Goal: Task Accomplishment & Management: Complete application form

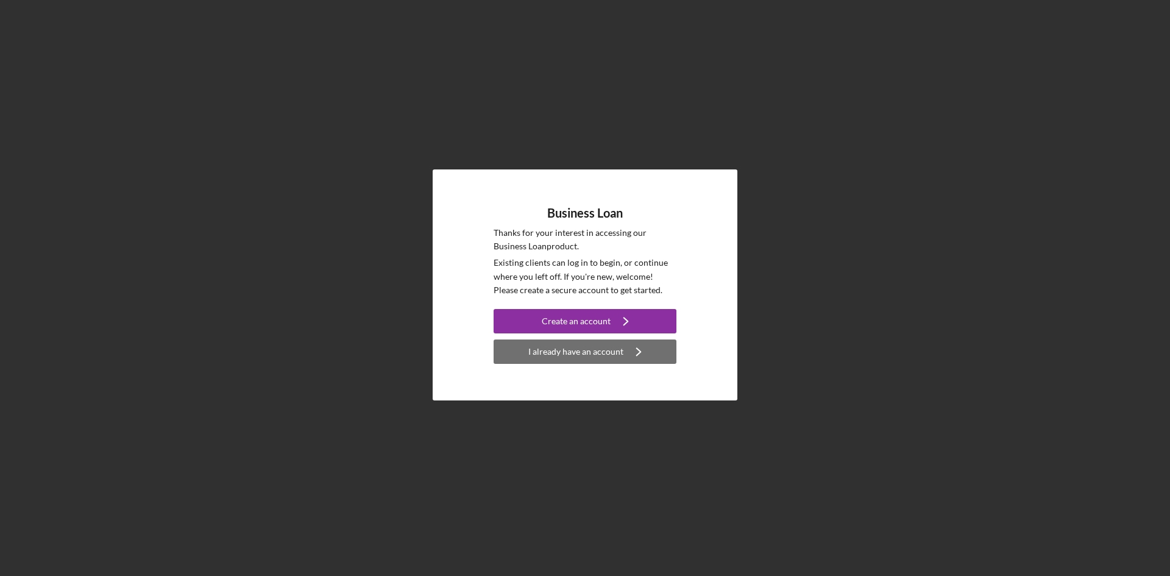
click at [598, 347] on div "I already have an account" at bounding box center [576, 352] width 95 height 24
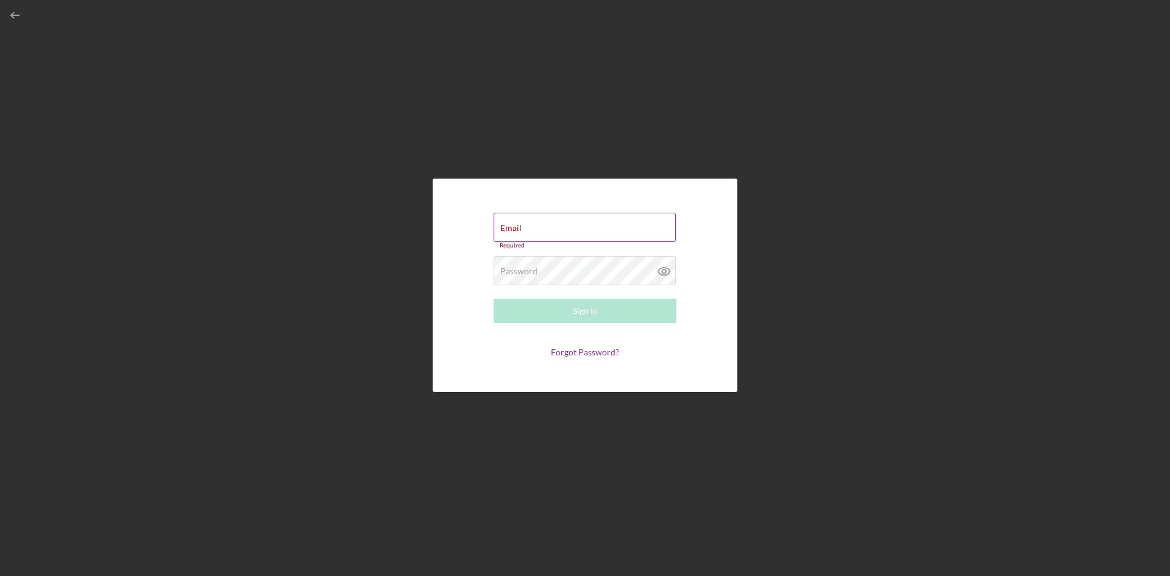
click at [600, 226] on div "Email Required" at bounding box center [585, 231] width 183 height 37
click at [580, 226] on div "Email Required" at bounding box center [585, 231] width 183 height 37
type input "[EMAIL_ADDRESS][DOMAIN_NAME]"
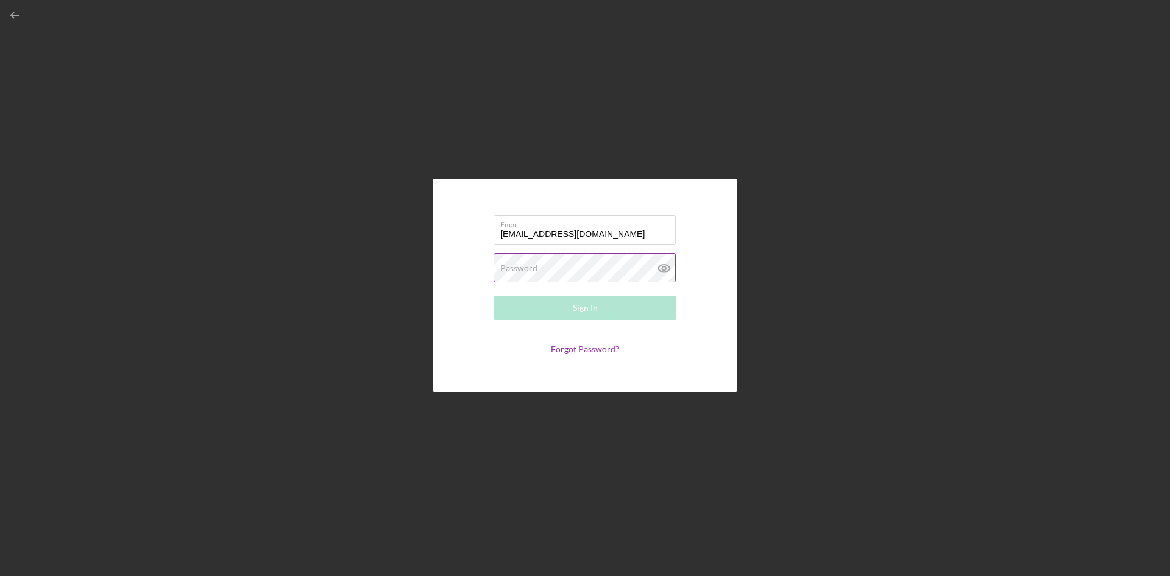
click at [553, 262] on div "Password Required" at bounding box center [585, 268] width 183 height 30
click at [660, 307] on button "Sign In" at bounding box center [585, 308] width 183 height 24
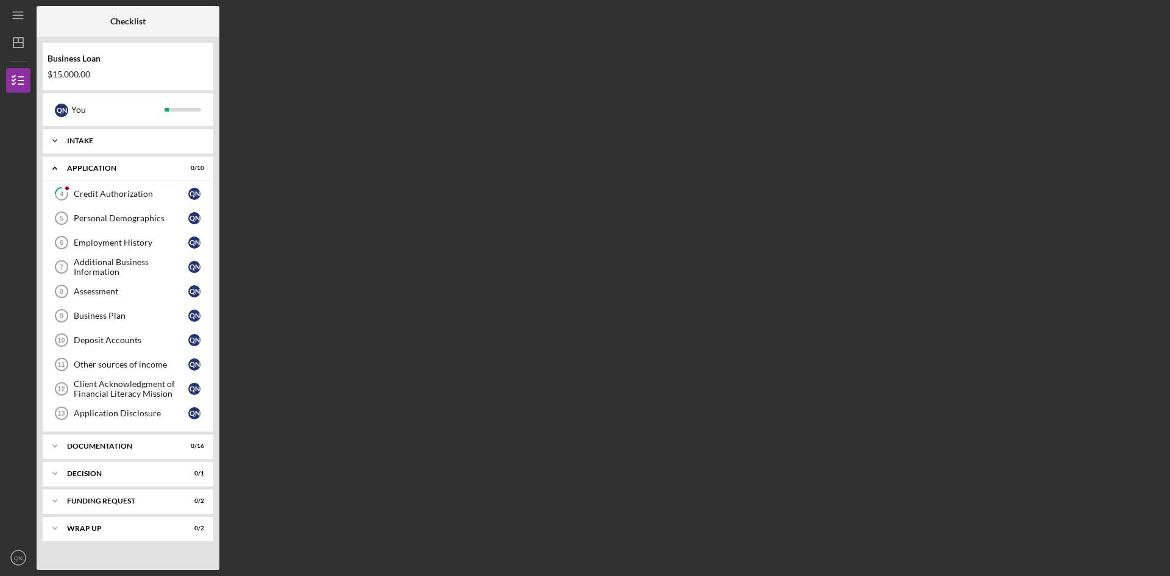
click at [107, 138] on div "Intake" at bounding box center [132, 140] width 131 height 7
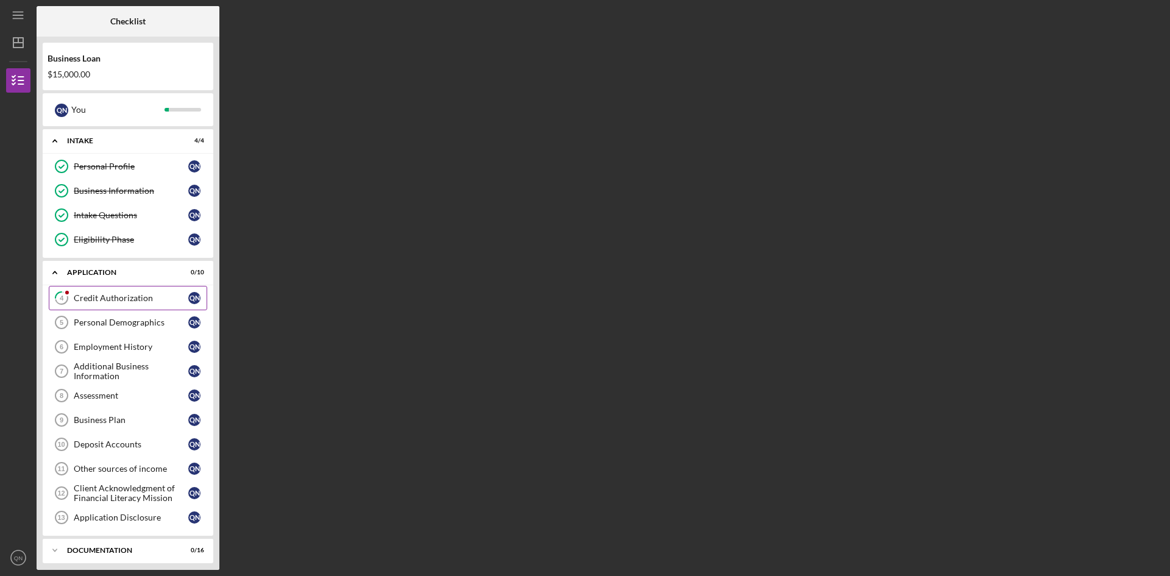
click at [129, 297] on div "Credit Authorization" at bounding box center [131, 298] width 115 height 10
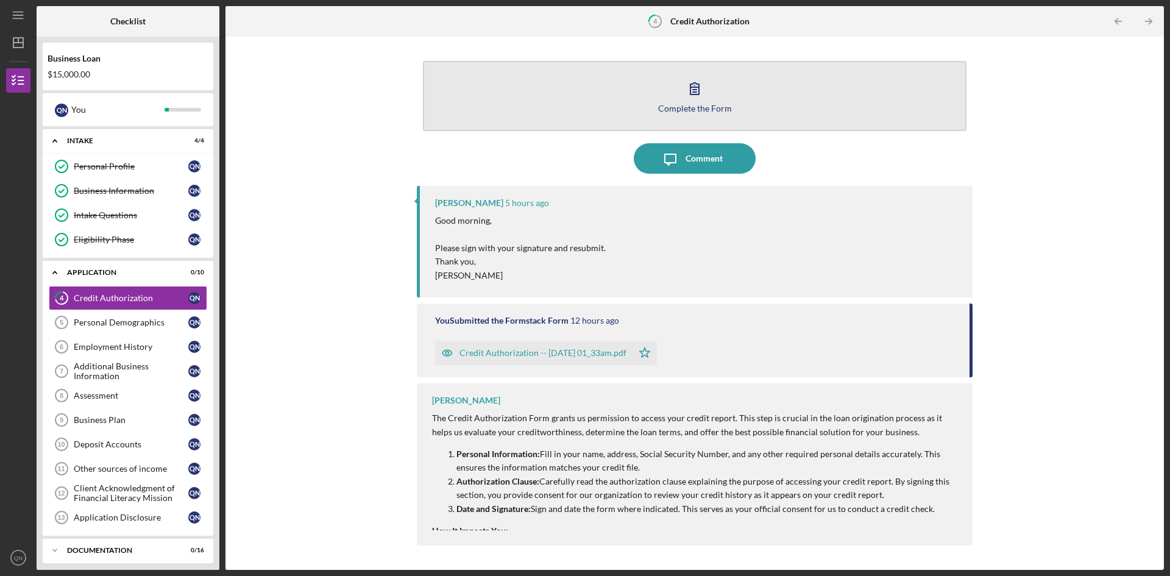
click at [693, 107] on div "Complete the Form" at bounding box center [695, 108] width 74 height 9
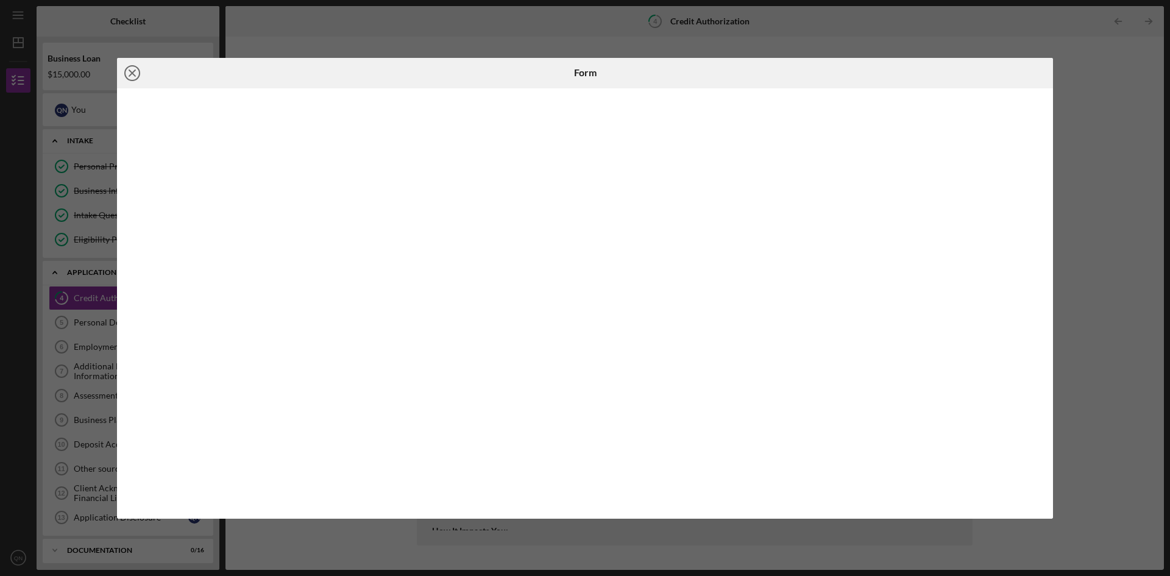
click at [135, 72] on icon "Icon/Close" at bounding box center [132, 73] width 30 height 30
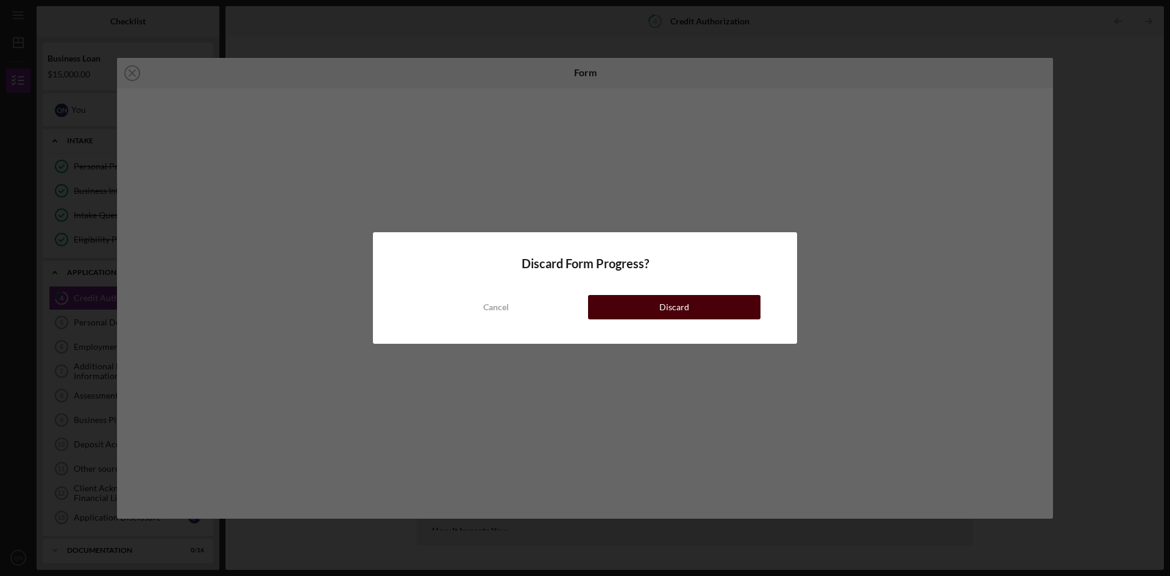
click at [627, 308] on button "Discard" at bounding box center [674, 307] width 173 height 24
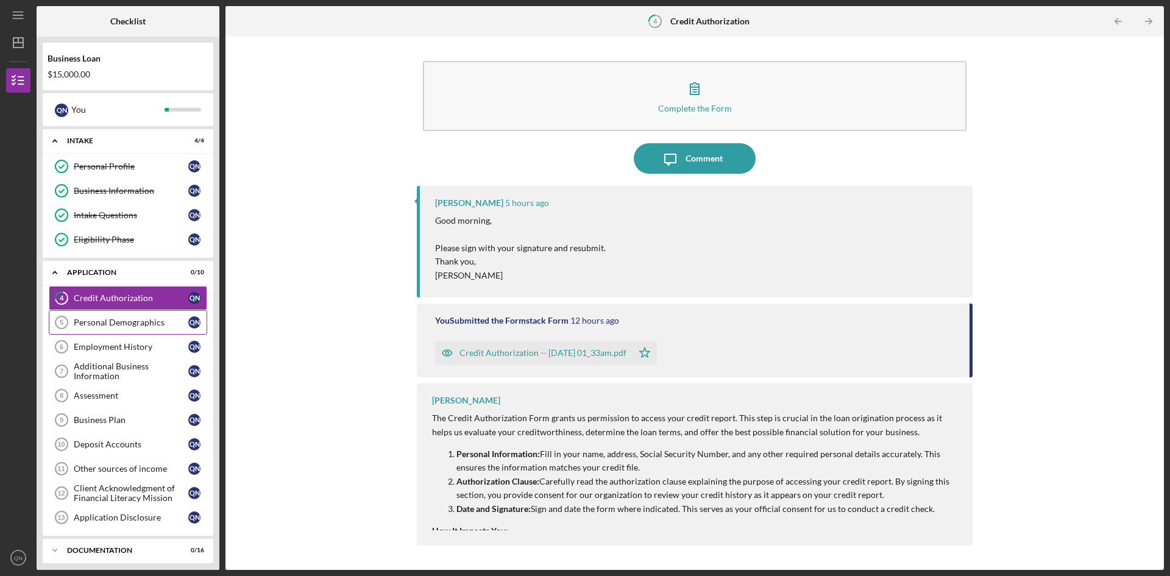
click at [114, 320] on div "Personal Demographics" at bounding box center [131, 323] width 115 height 10
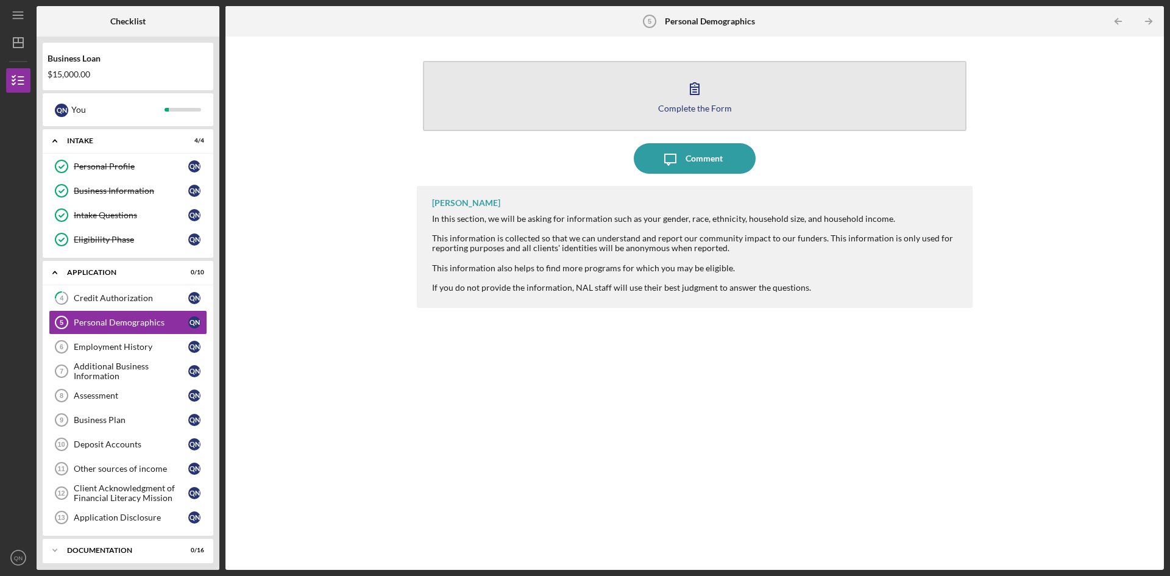
click at [687, 110] on div "Complete the Form" at bounding box center [695, 108] width 74 height 9
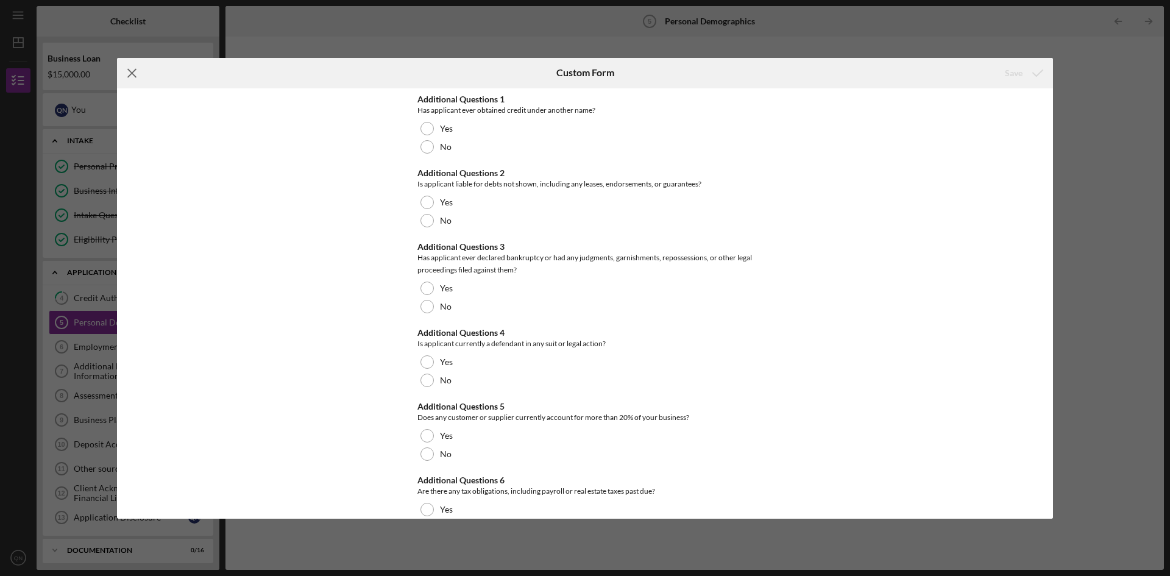
click at [129, 68] on icon "Icon/Menu Close" at bounding box center [132, 73] width 30 height 30
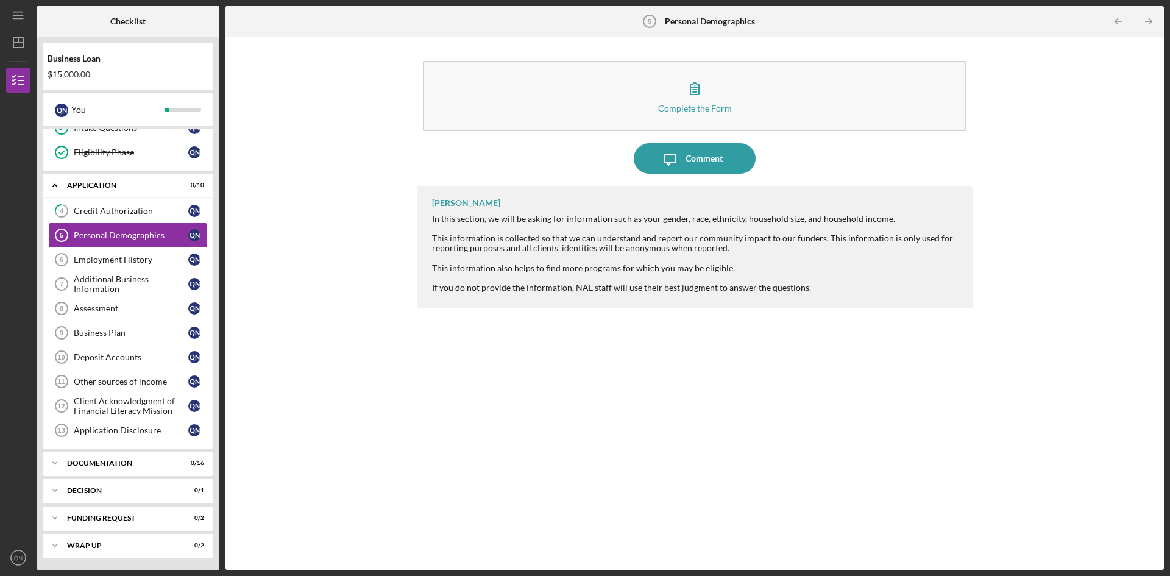
scroll to position [88, 0]
click at [307, 201] on div "Complete the Form Form Icon/Message Comment [PERSON_NAME] In this section, we w…" at bounding box center [695, 303] width 927 height 521
click at [291, 223] on div "Complete the Form Form Icon/Message Comment [PERSON_NAME] In this section, we w…" at bounding box center [695, 303] width 927 height 521
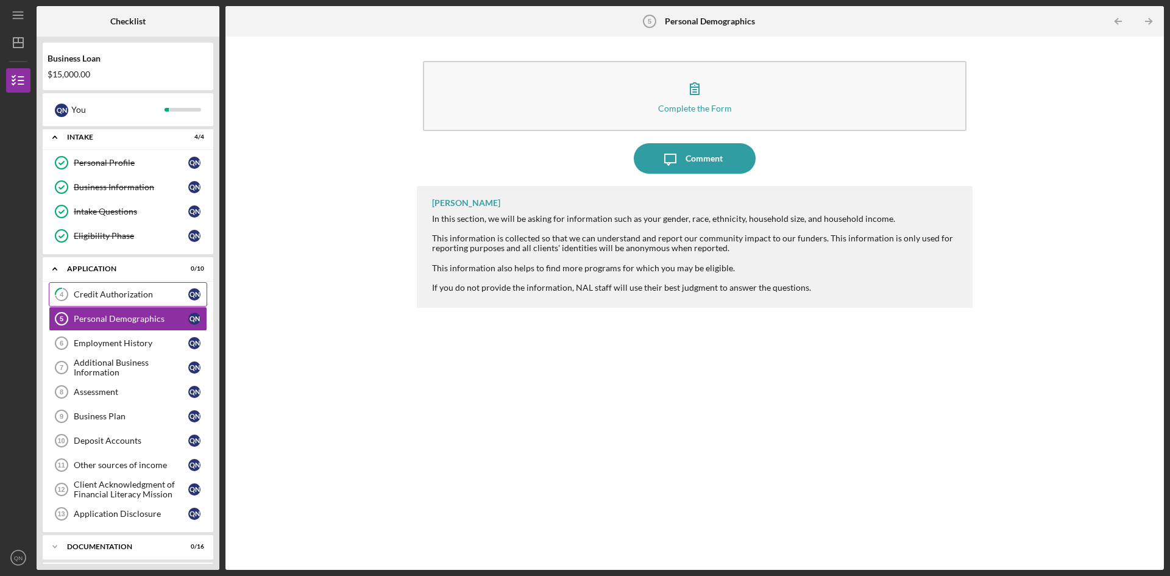
scroll to position [0, 0]
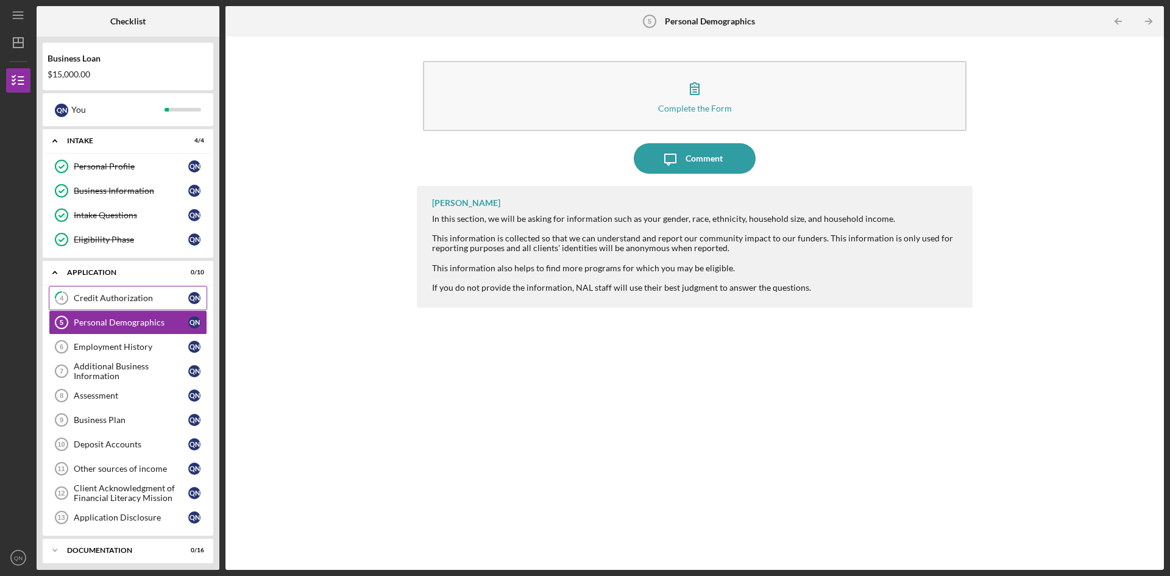
click at [125, 296] on div "Credit Authorization" at bounding box center [131, 298] width 115 height 10
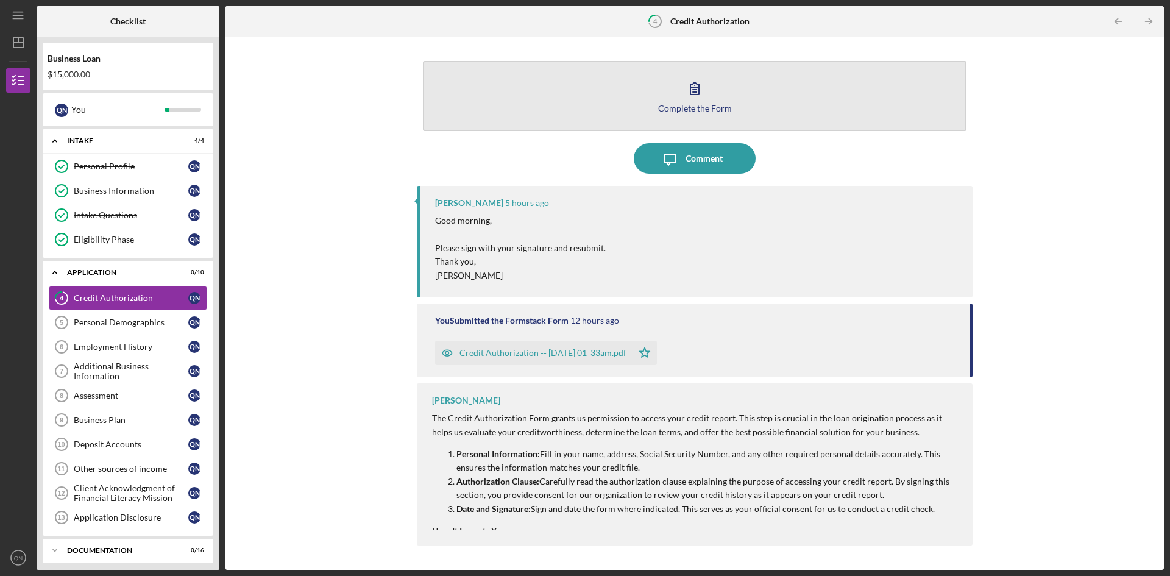
click at [694, 109] on div "Complete the Form" at bounding box center [695, 108] width 74 height 9
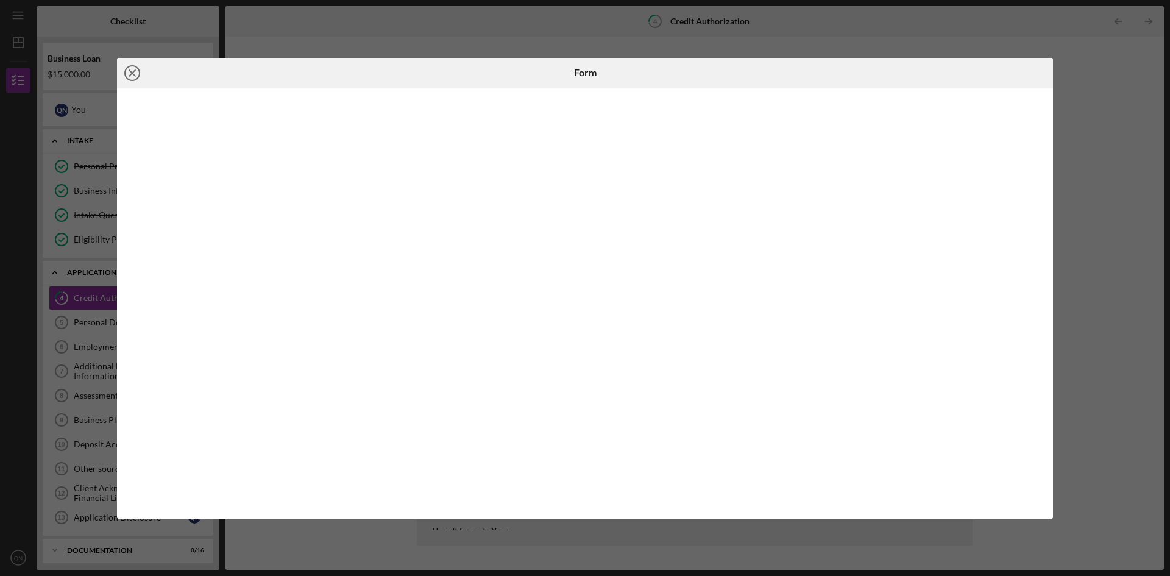
click at [132, 75] on icon "Icon/Close" at bounding box center [132, 73] width 30 height 30
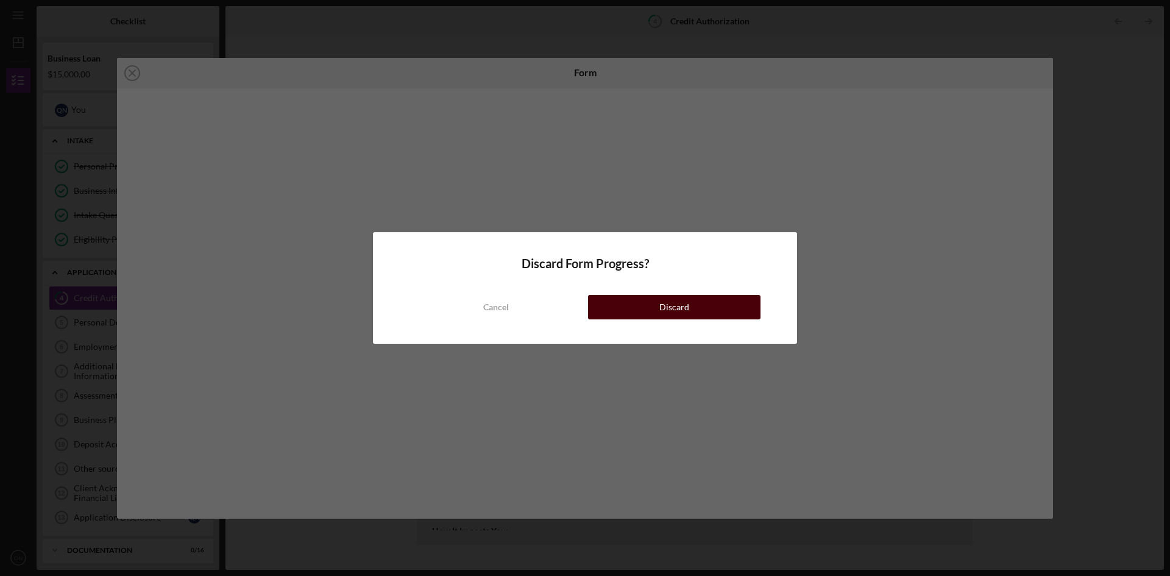
click at [686, 305] on div "Discard" at bounding box center [675, 307] width 30 height 24
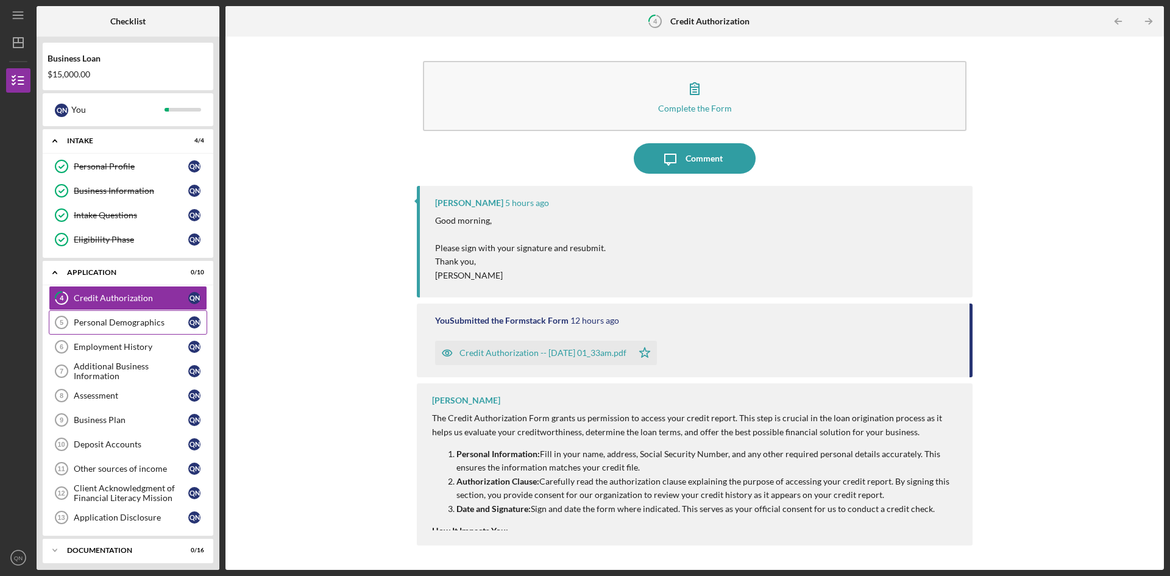
click at [131, 321] on div "Personal Demographics" at bounding box center [131, 323] width 115 height 10
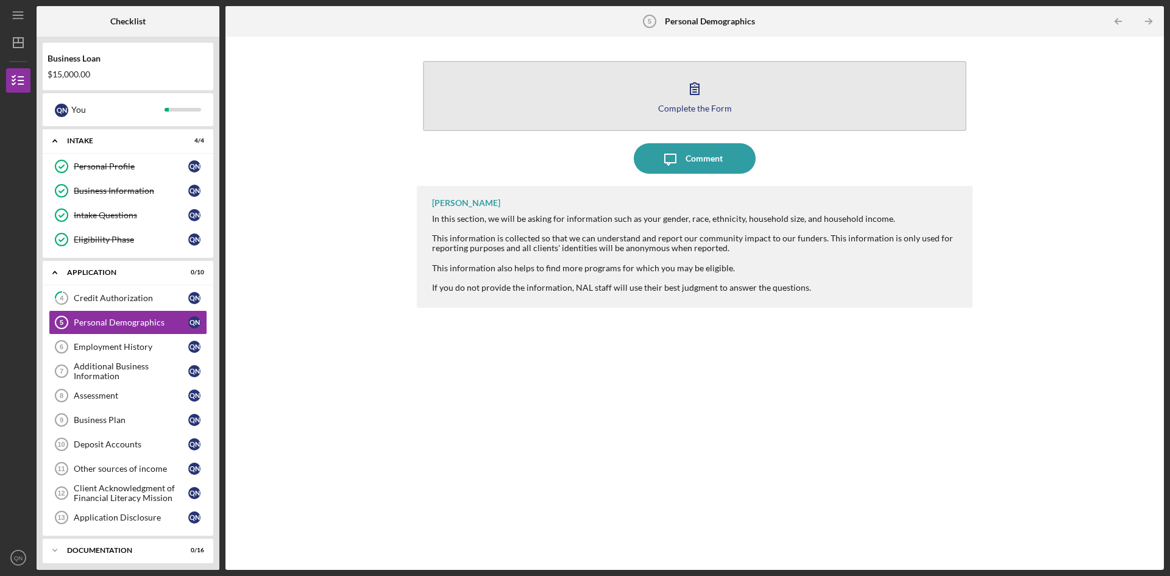
click at [682, 107] on div "Complete the Form" at bounding box center [695, 108] width 74 height 9
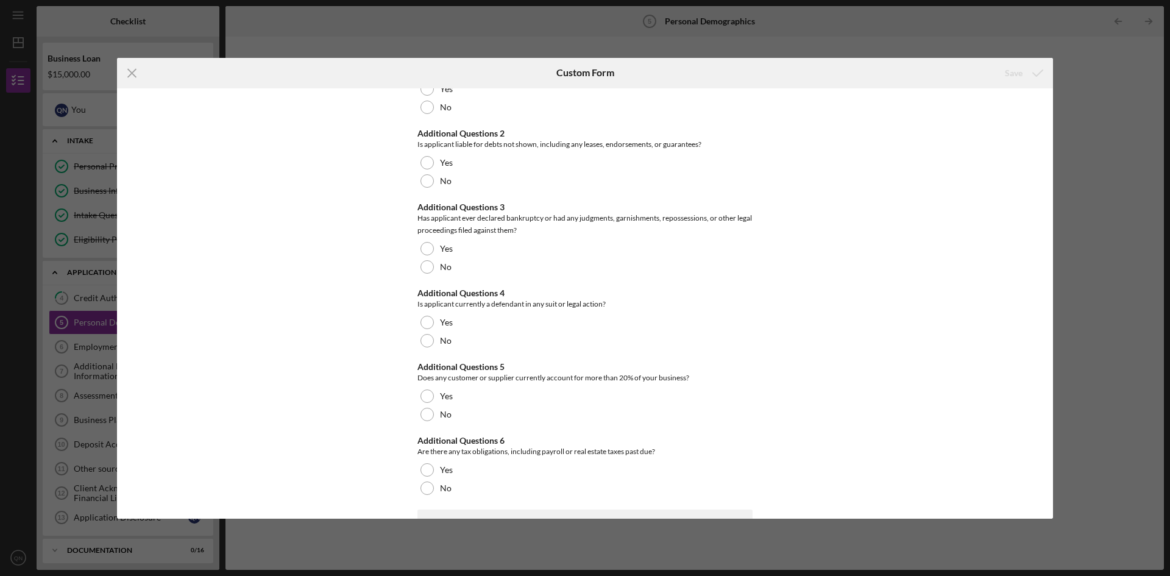
scroll to position [61, 0]
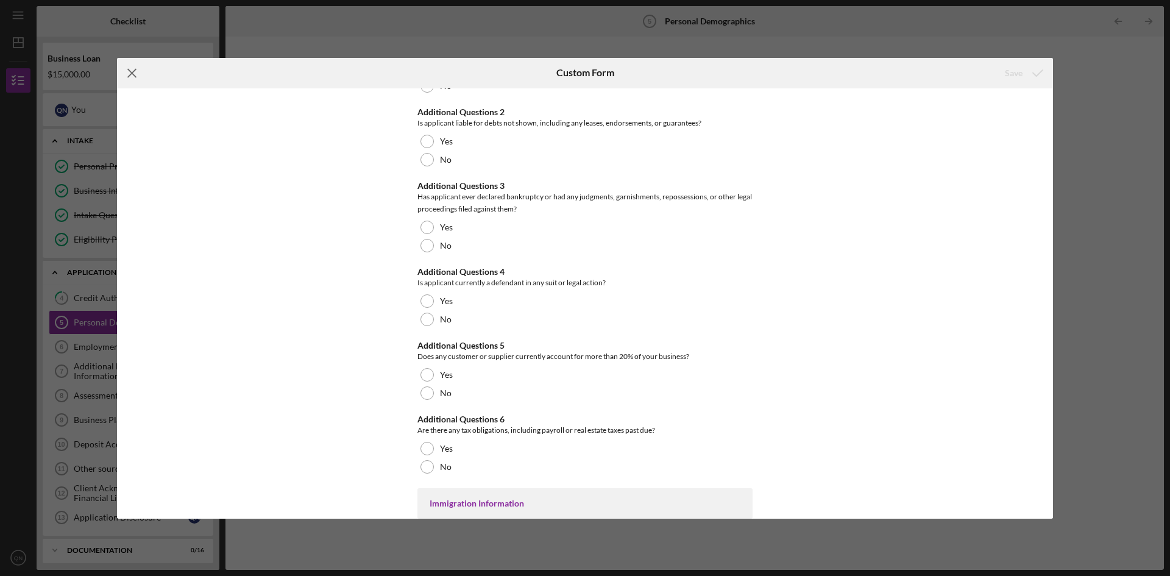
click at [130, 73] on icon "Icon/Menu Close" at bounding box center [132, 73] width 30 height 30
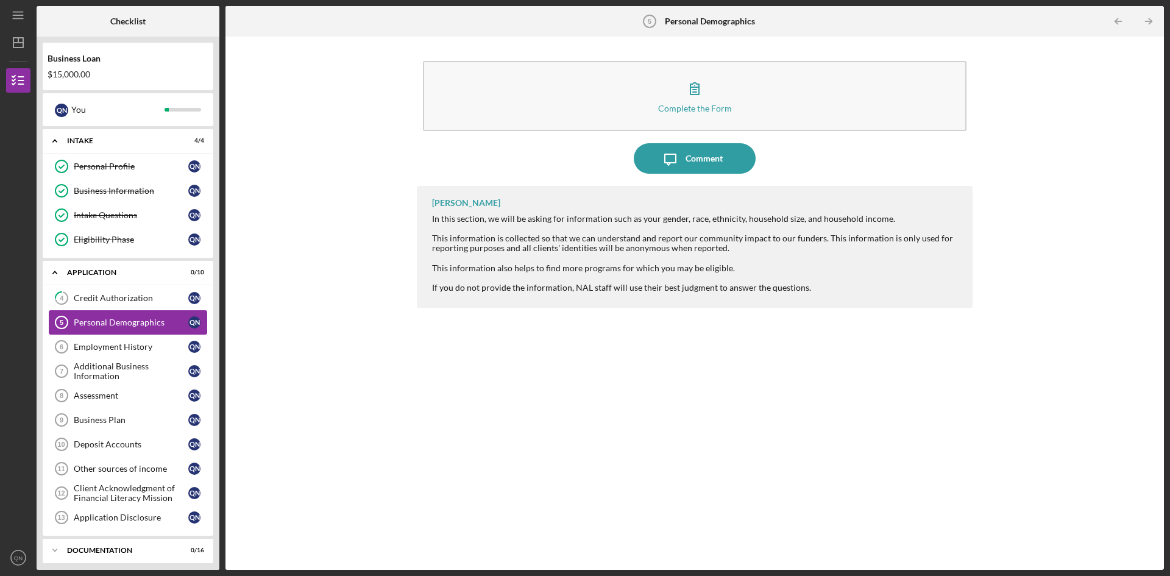
click at [127, 325] on div "Personal Demographics" at bounding box center [131, 323] width 115 height 10
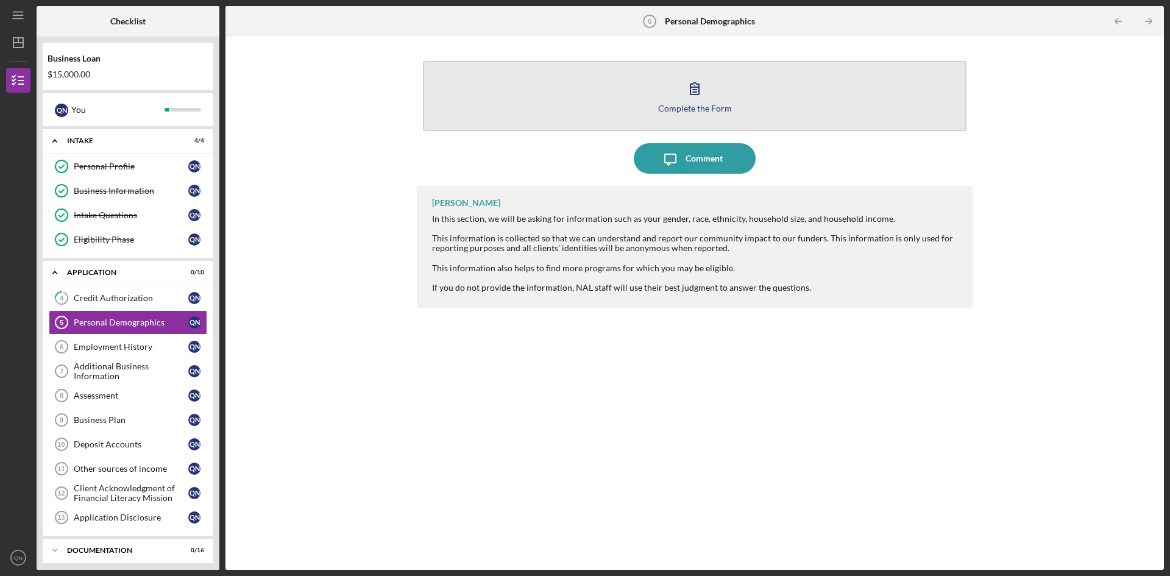
click at [696, 107] on div "Complete the Form" at bounding box center [695, 108] width 74 height 9
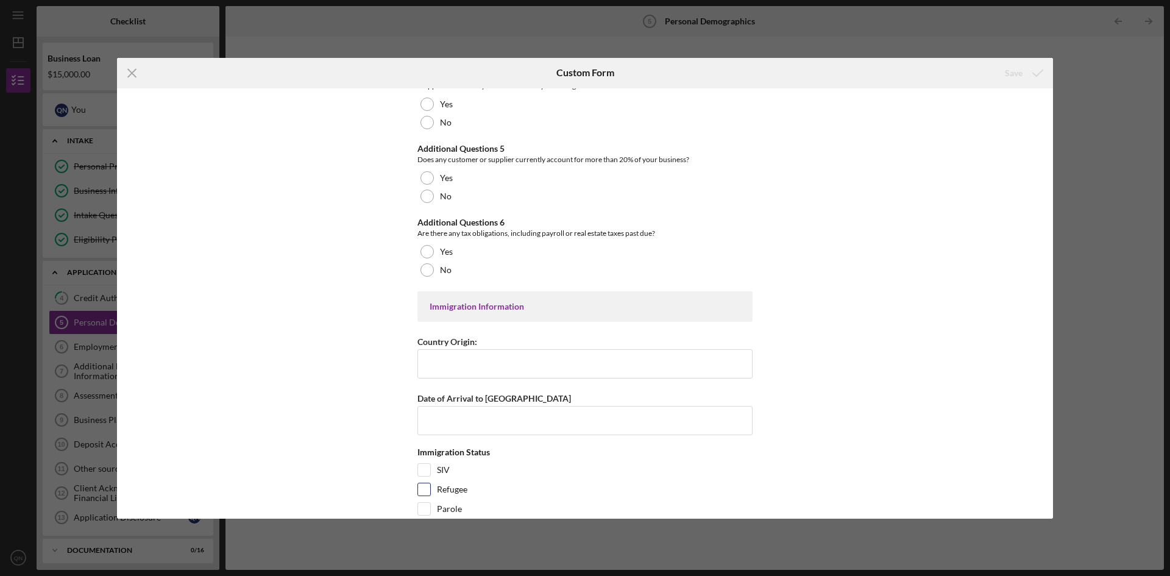
scroll to position [305, 0]
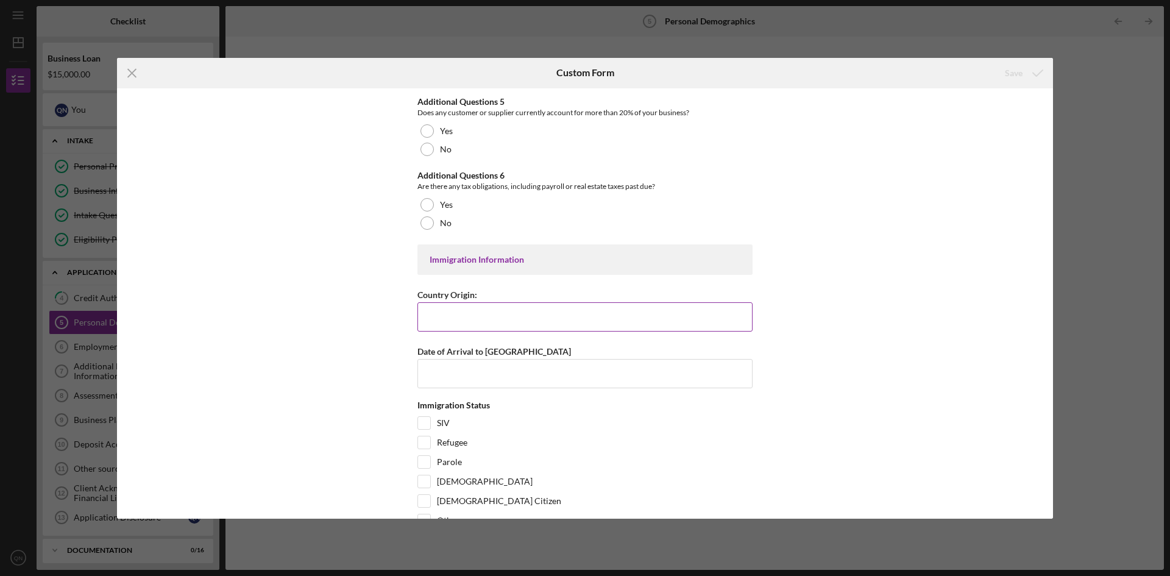
click at [465, 317] on input "Country Origin:" at bounding box center [585, 316] width 335 height 29
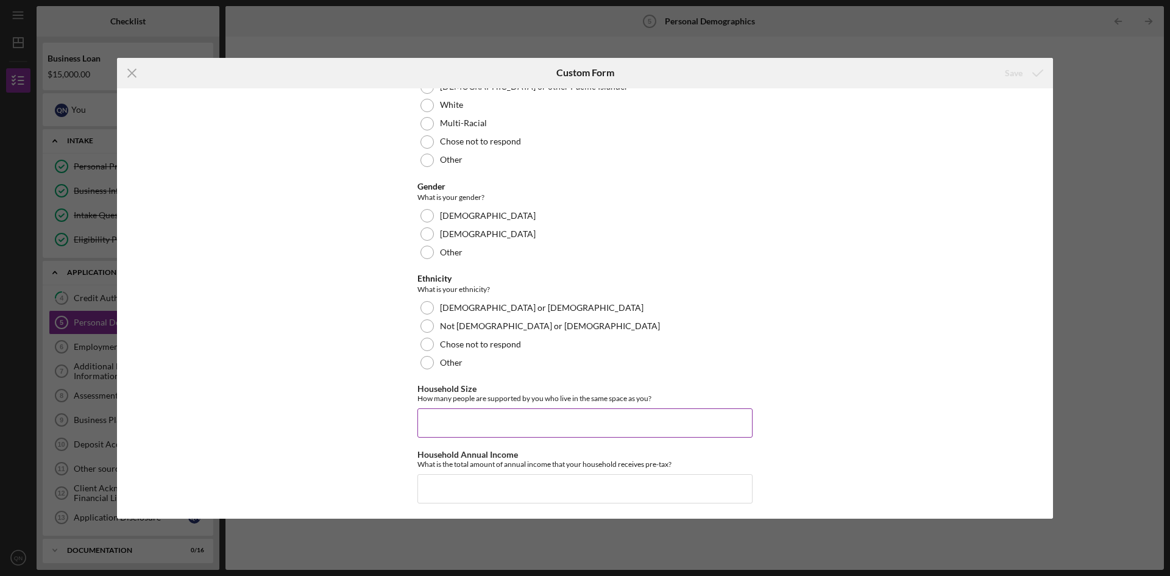
scroll to position [978, 0]
click at [454, 485] on input "Household Annual Income" at bounding box center [585, 485] width 335 height 29
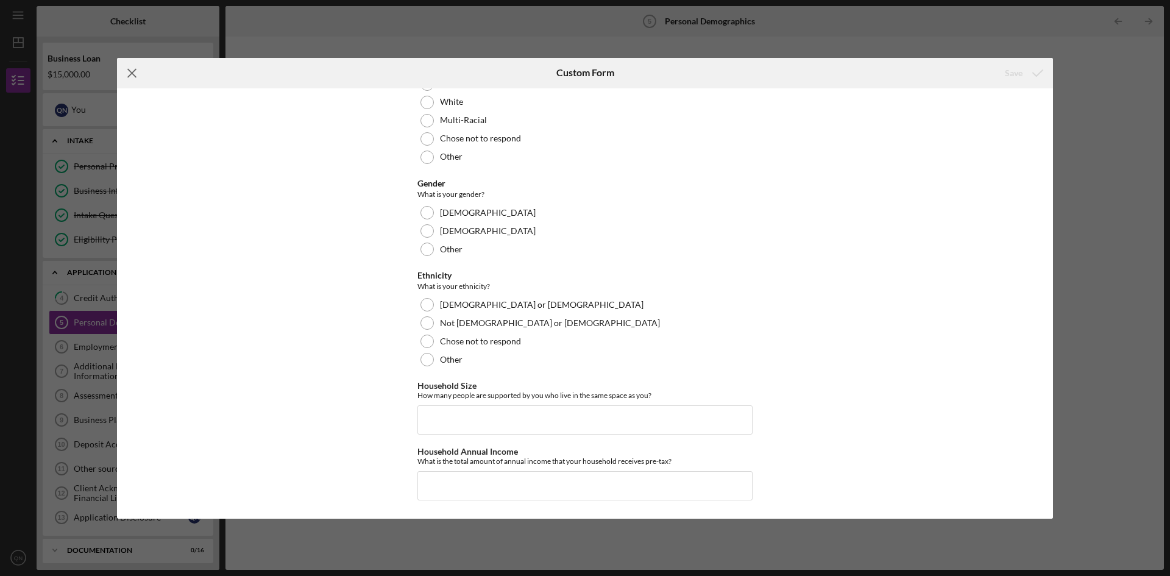
click at [130, 71] on line at bounding box center [132, 73] width 8 height 8
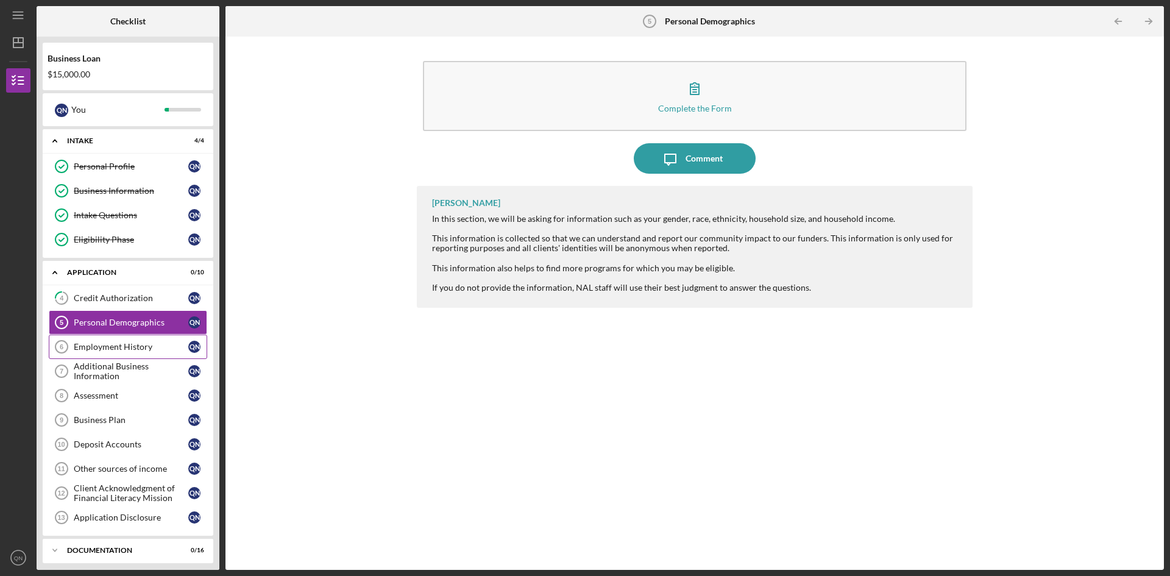
click at [125, 341] on link "Employment History 6 Employment History Q N" at bounding box center [128, 347] width 159 height 24
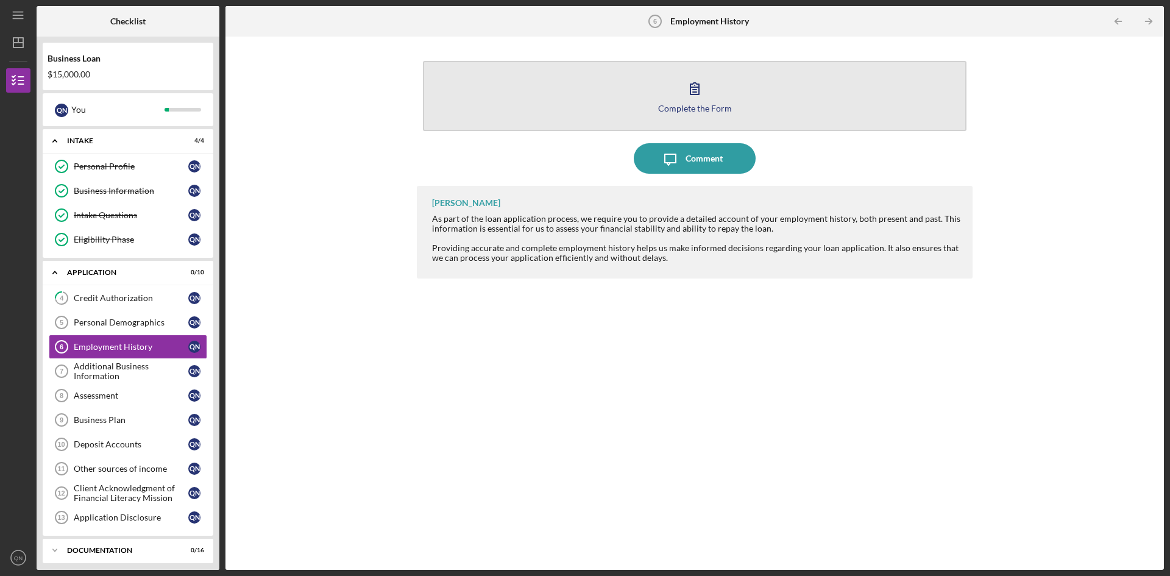
click at [699, 101] on icon "button" at bounding box center [695, 88] width 30 height 30
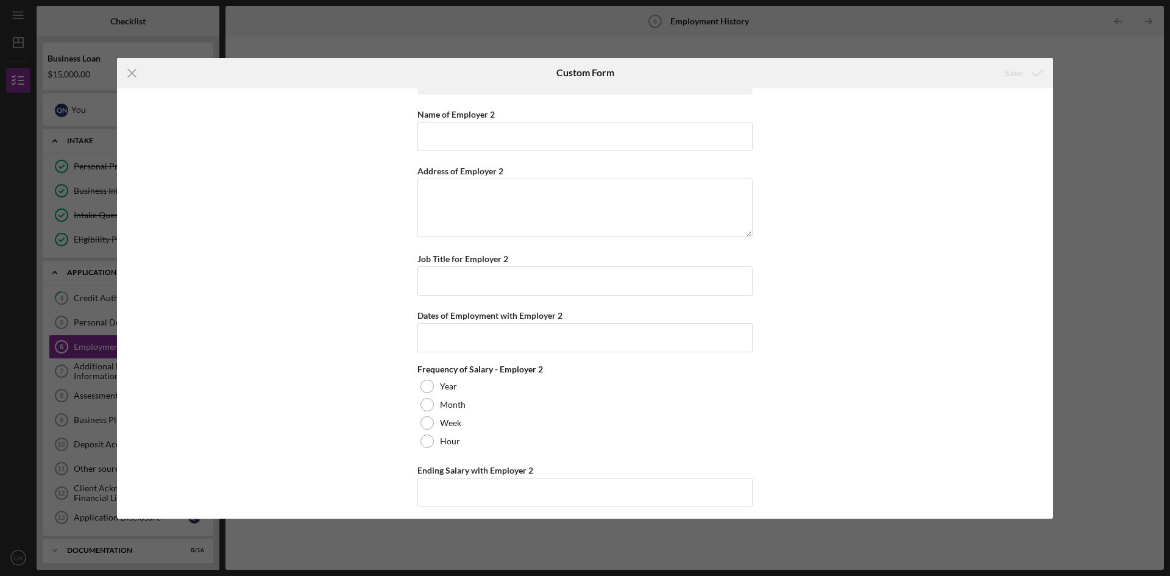
scroll to position [591, 0]
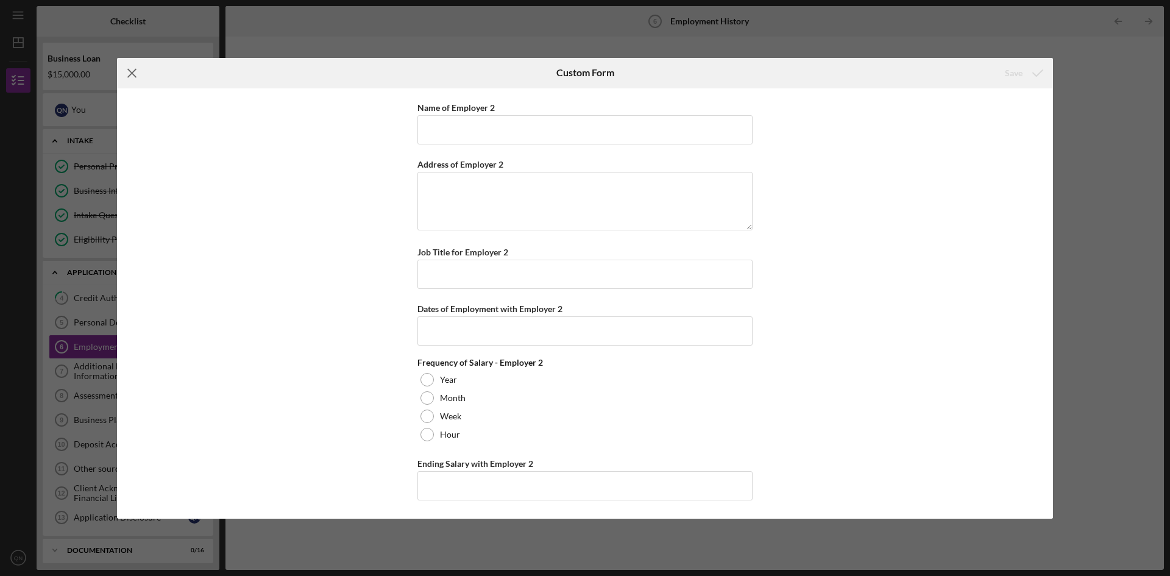
click at [134, 69] on icon "Icon/Menu Close" at bounding box center [132, 73] width 30 height 30
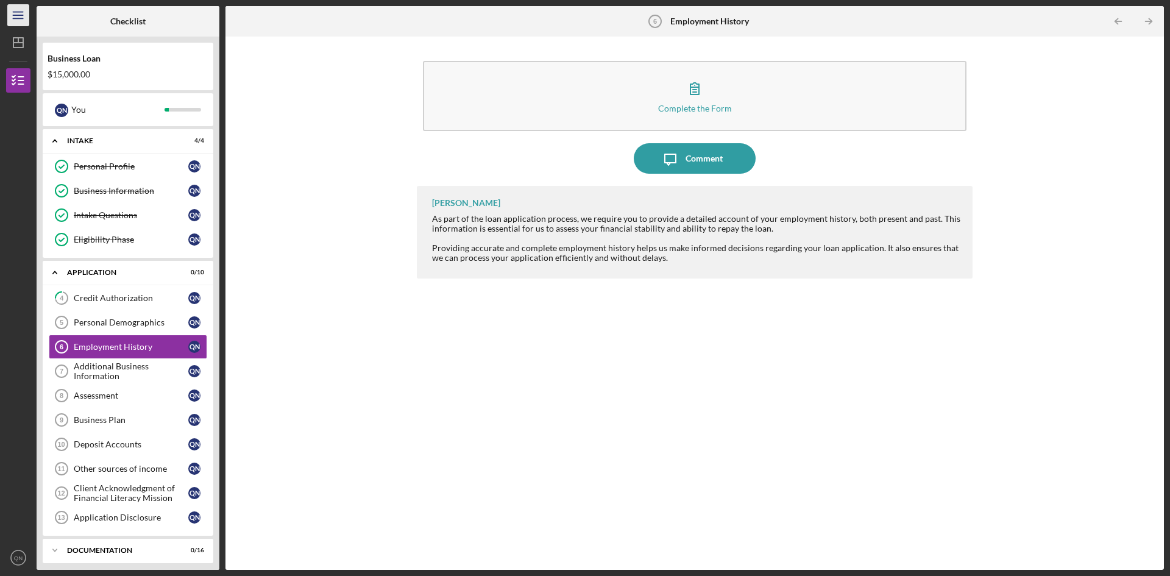
click at [23, 9] on icon "Icon/Menu" at bounding box center [18, 15] width 27 height 27
